Goal: Check status: Check status

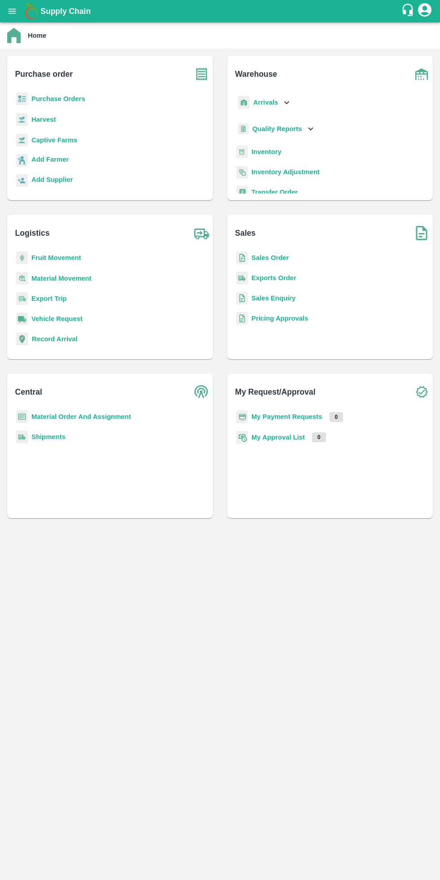
click at [315, 417] on b "My Payment Requests" at bounding box center [286, 416] width 71 height 7
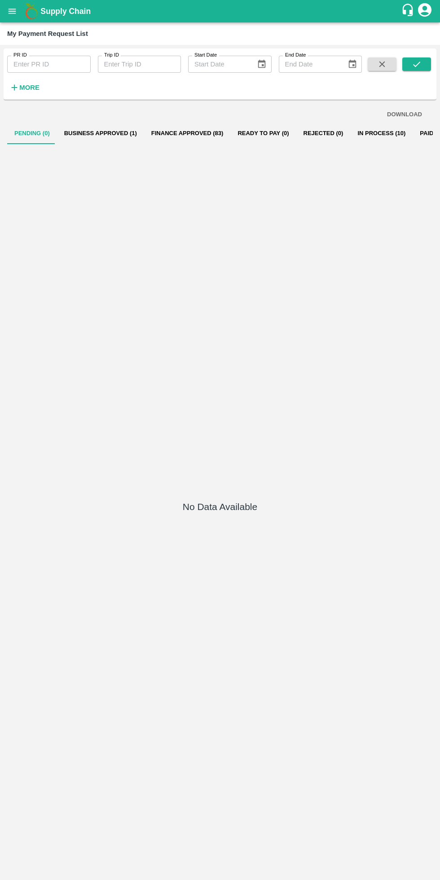
click at [358, 133] on button "In Process (10)" at bounding box center [381, 134] width 62 height 22
